Goal: Check status: Check status

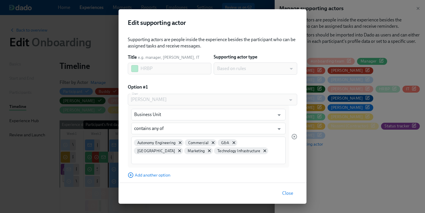
scroll to position [26, 0]
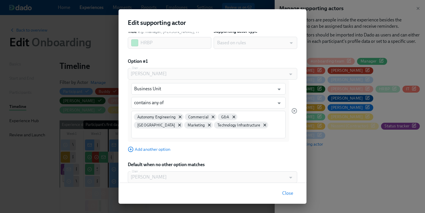
click at [291, 196] on button "Close" at bounding box center [287, 193] width 19 height 12
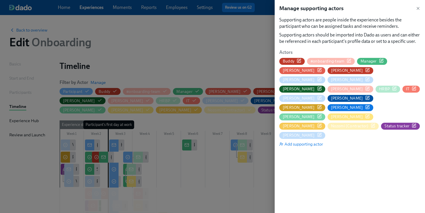
click at [166, 88] on div at bounding box center [212, 106] width 425 height 213
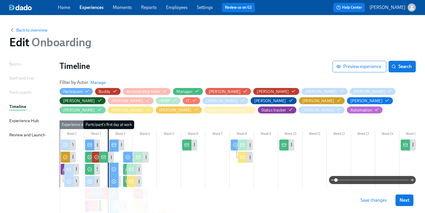
click at [200, 8] on link "Settings" at bounding box center [205, 7] width 16 height 5
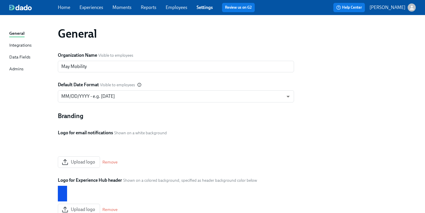
click at [174, 7] on link "Employees" at bounding box center [177, 7] width 22 height 5
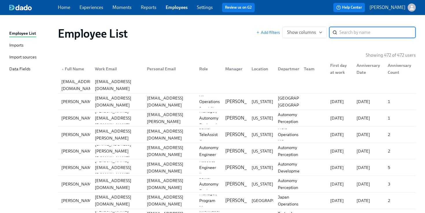
click at [21, 43] on div "Imports" at bounding box center [16, 45] width 14 height 7
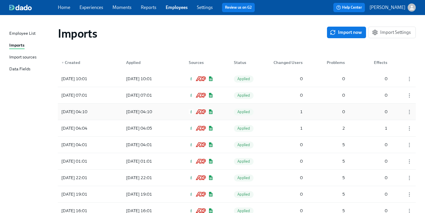
click at [182, 111] on div "[DATE] 04:10 [DATE] 04:10 Applied 1 0 0" at bounding box center [237, 112] width 358 height 16
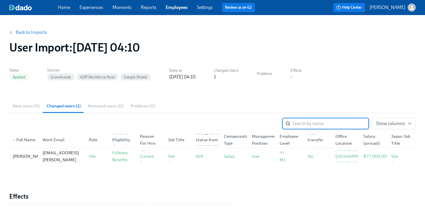
click at [30, 34] on link "Back to Imports" at bounding box center [31, 33] width 31 height 6
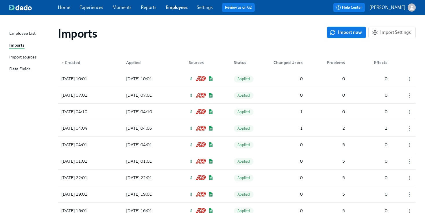
click at [98, 11] on div "Home Experiences Moments Reports Employees Settings Review us on G2" at bounding box center [159, 7] width 202 height 9
click at [95, 8] on link "Experiences" at bounding box center [92, 7] width 24 height 5
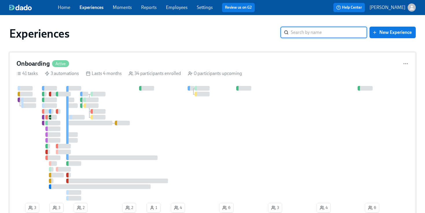
click at [87, 73] on icon at bounding box center [87, 73] width 3 height 0
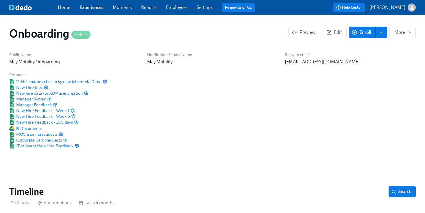
click at [90, 10] on link "Experiences" at bounding box center [92, 7] width 24 height 5
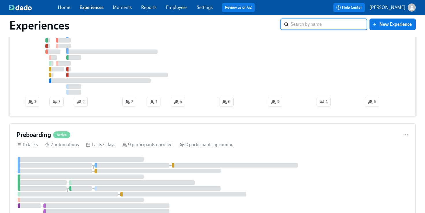
scroll to position [107, 0]
click at [91, 172] on div at bounding box center [55, 169] width 75 height 5
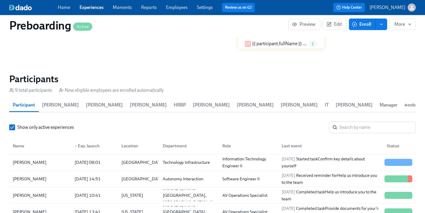
scroll to position [2, 0]
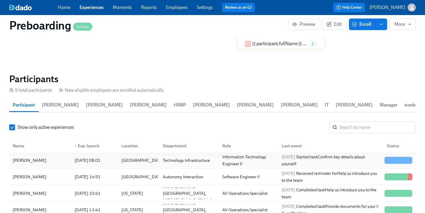
click at [96, 161] on div "[DATE] 08:01" at bounding box center [87, 160] width 31 height 7
